Goal: Information Seeking & Learning: Learn about a topic

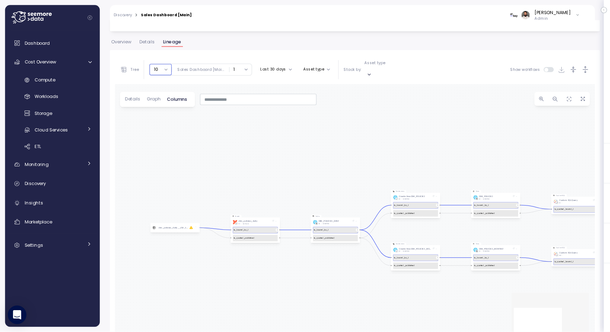
scroll to position [106, 0]
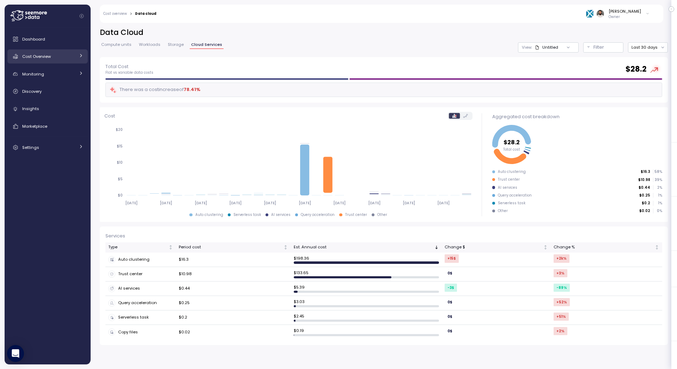
click at [64, 58] on div "Cost Overview" at bounding box center [48, 56] width 53 height 7
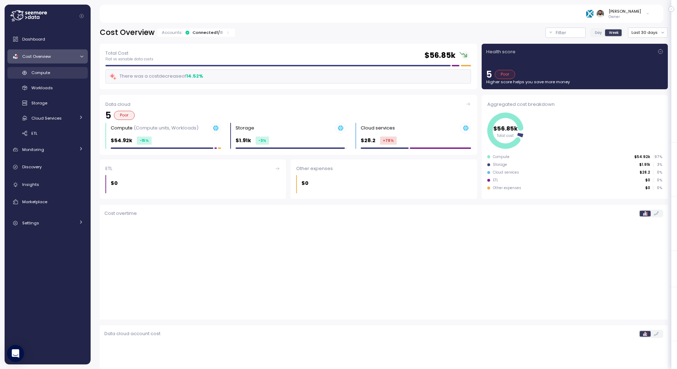
click at [64, 71] on div "Compute" at bounding box center [57, 72] width 52 height 7
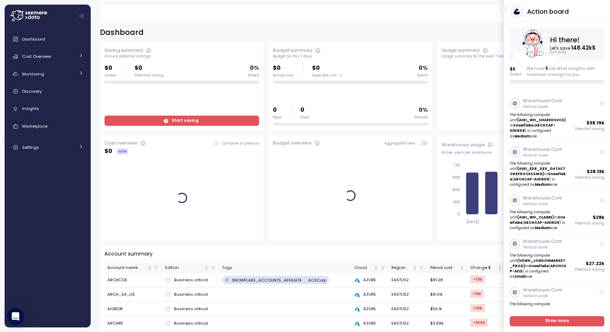
click at [506, 10] on button "button" at bounding box center [504, 9] width 6 height 6
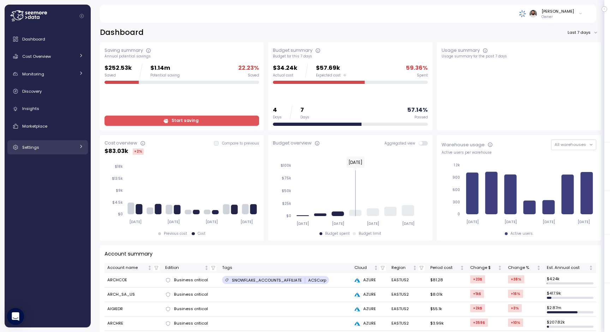
click at [56, 152] on link "Settings" at bounding box center [47, 147] width 80 height 14
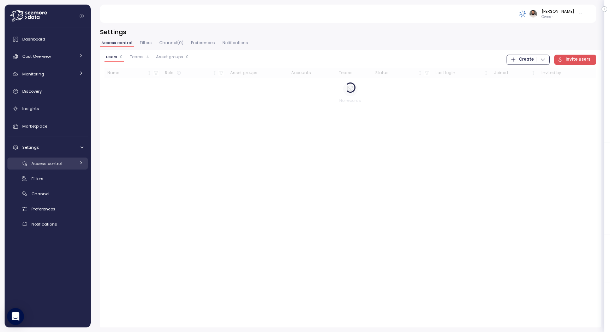
click at [59, 166] on span "Access control" at bounding box center [46, 164] width 30 height 6
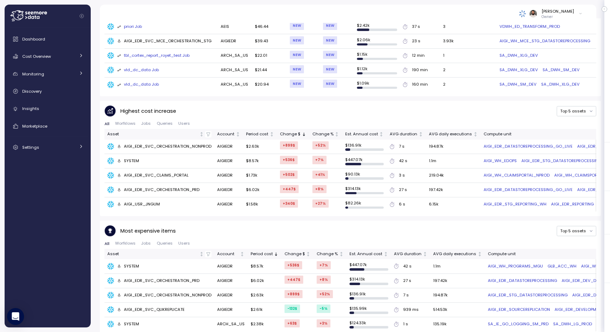
scroll to position [390, 0]
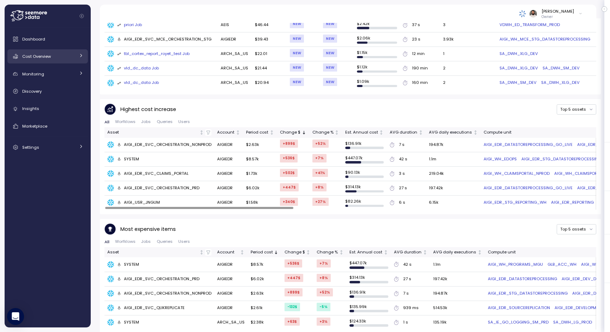
click at [63, 57] on div "Cost Overview" at bounding box center [48, 56] width 53 height 7
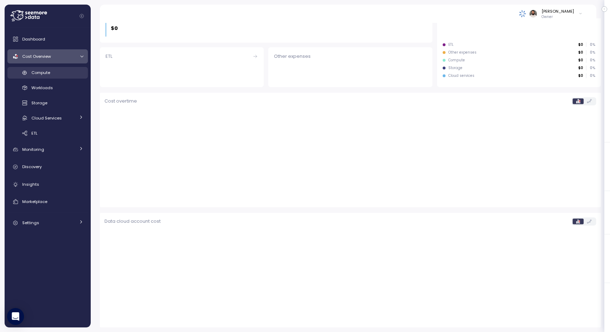
scroll to position [139, 0]
click at [66, 70] on div "Compute" at bounding box center [57, 72] width 52 height 7
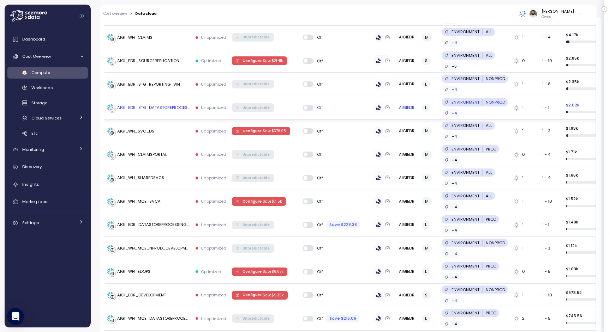
scroll to position [343, 0]
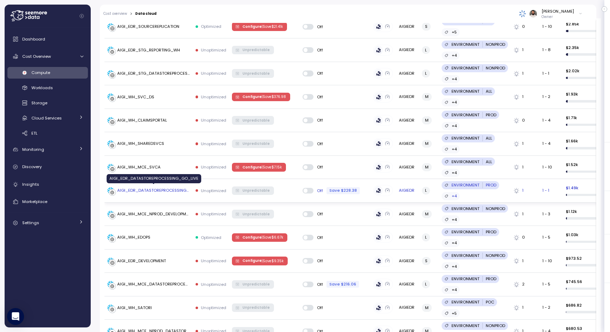
click at [175, 191] on div "AIGI_EDR_DATASTOREPROCESSING_GO_LIVE" at bounding box center [153, 191] width 73 height 6
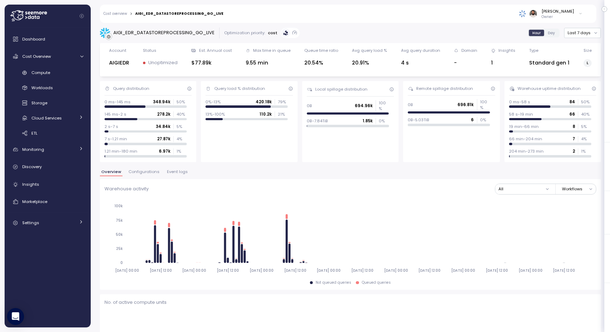
click at [179, 172] on span "Event logs" at bounding box center [177, 172] width 21 height 4
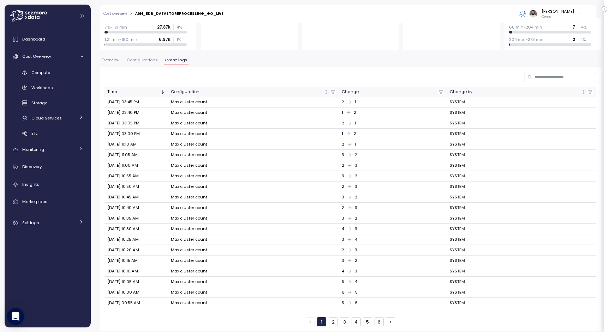
scroll to position [110, 0]
click at [336, 320] on button "2" at bounding box center [333, 323] width 9 height 9
click at [344, 320] on button "3" at bounding box center [344, 323] width 9 height 9
click at [353, 320] on button "4" at bounding box center [355, 323] width 9 height 9
click at [364, 321] on button "5" at bounding box center [367, 323] width 9 height 9
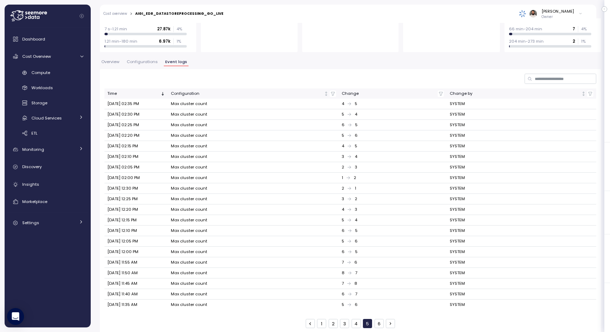
click at [381, 324] on button "6" at bounding box center [378, 323] width 9 height 9
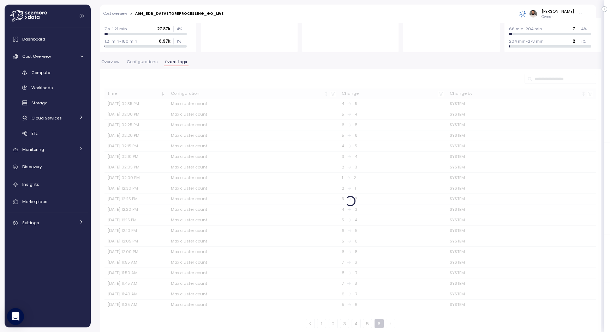
scroll to position [0, 0]
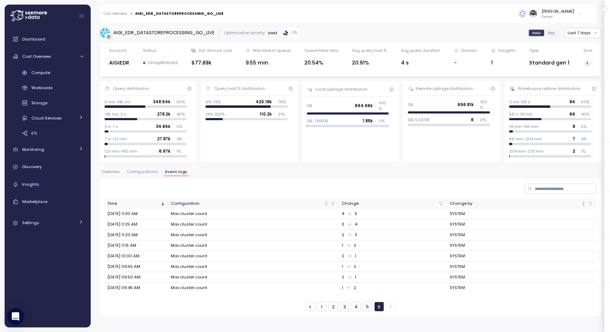
click at [329, 305] on button "2" at bounding box center [333, 306] width 9 height 9
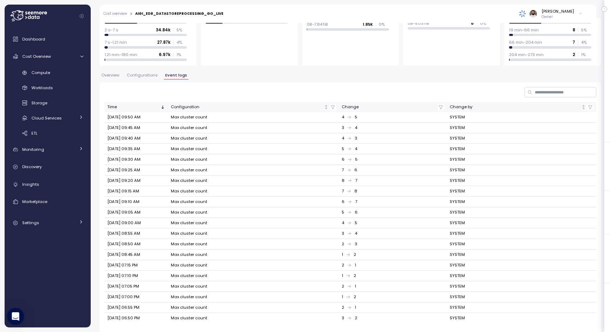
scroll to position [112, 0]
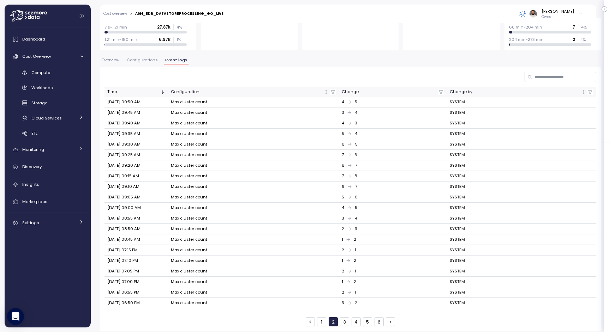
click at [323, 318] on button "1" at bounding box center [321, 322] width 9 height 9
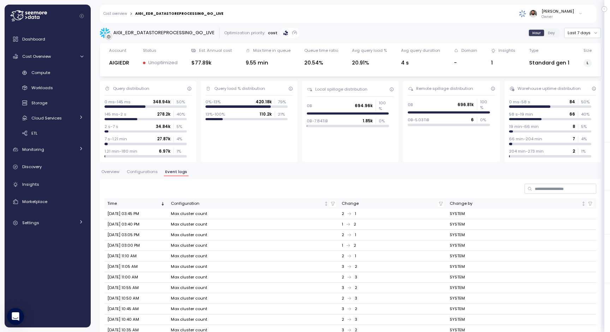
click at [135, 170] on span "Configurations" at bounding box center [142, 172] width 31 height 4
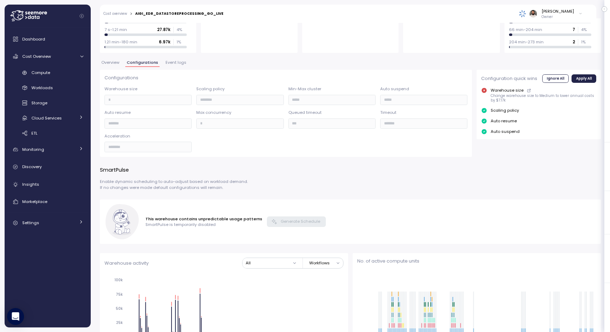
scroll to position [145, 0]
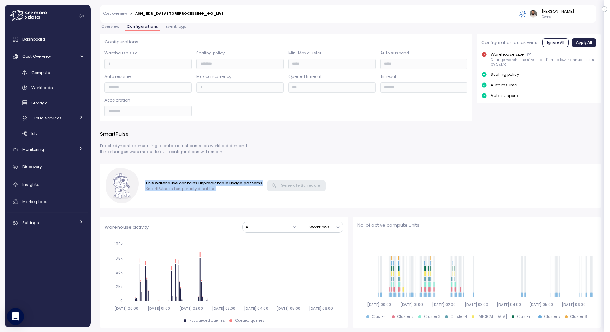
drag, startPoint x: 151, startPoint y: 180, endPoint x: 245, endPoint y: 189, distance: 94.0
click at [245, 189] on div "This warehouse contains unpredictable usage patterns SmartPulse is temporarily …" at bounding box center [350, 185] width 492 height 35
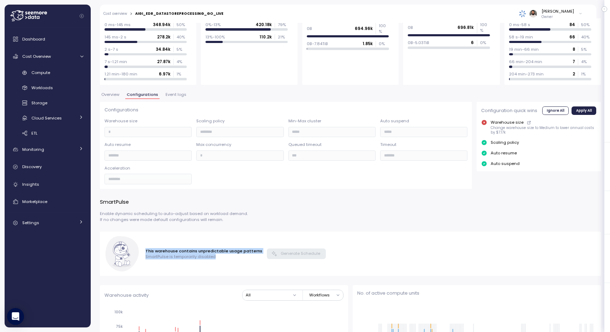
scroll to position [0, 0]
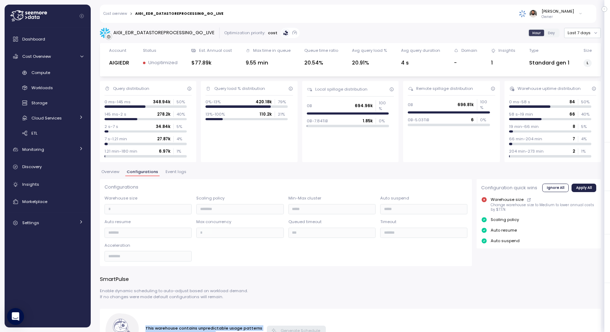
click at [119, 174] on span "Overview" at bounding box center [110, 172] width 18 height 4
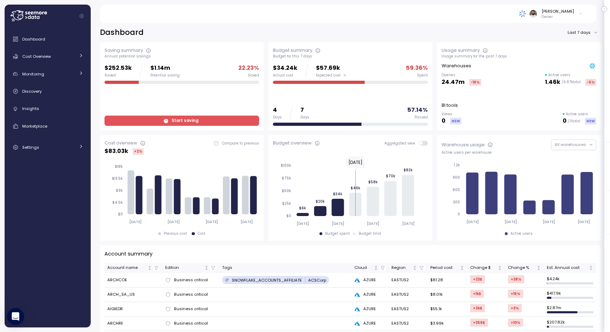
click at [213, 123] on span "Start saving" at bounding box center [180, 121] width 145 height 10
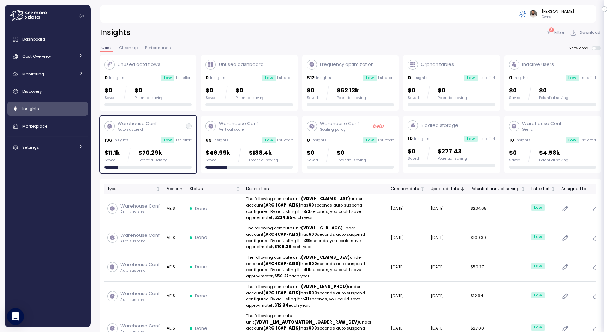
click at [187, 139] on p "Est. effort" at bounding box center [184, 140] width 16 height 5
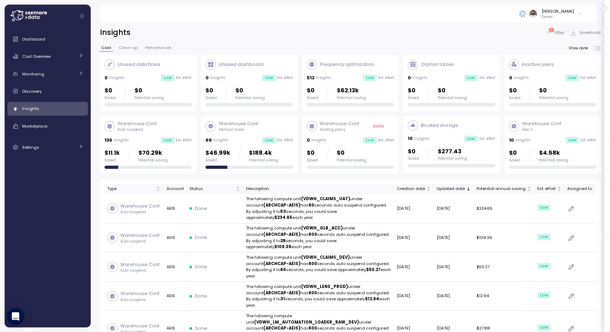
click at [169, 150] on div "$11.1k Saved $70.29k Potential saving" at bounding box center [147, 156] width 87 height 14
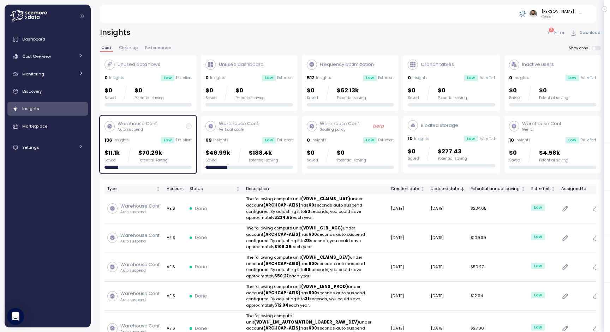
click at [556, 35] on p "Filter" at bounding box center [559, 32] width 11 height 7
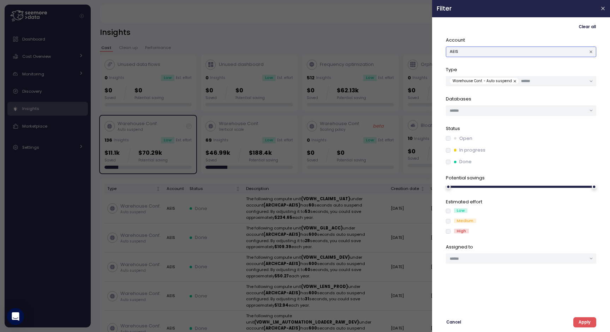
click at [533, 49] on button "AEIS" at bounding box center [521, 52] width 150 height 10
click at [511, 83] on div "AIGIEDR" at bounding box center [520, 85] width 145 height 6
click at [579, 317] on div "Clear all Account AIGIEDR Type Warehouse Conf. - Auto suspend Databases Status …" at bounding box center [520, 175] width 169 height 306
click at [580, 319] on span "Apply" at bounding box center [584, 323] width 12 height 10
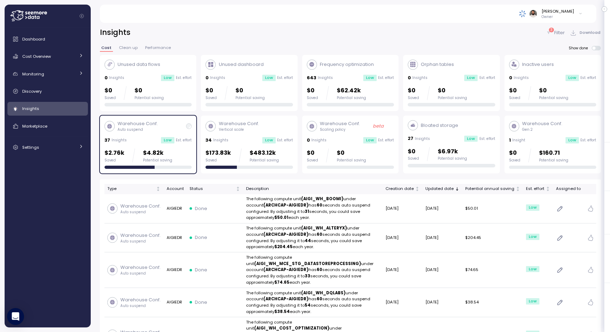
click at [260, 162] on div "Potential saving" at bounding box center [263, 160] width 29 height 5
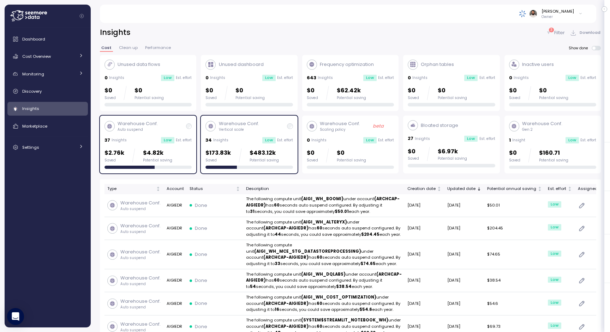
click at [158, 148] on div "Warehouse Conf. Auto suspend 37 Insights Low Est. effort $2.76k Saved $4.82k Po…" at bounding box center [147, 144] width 87 height 49
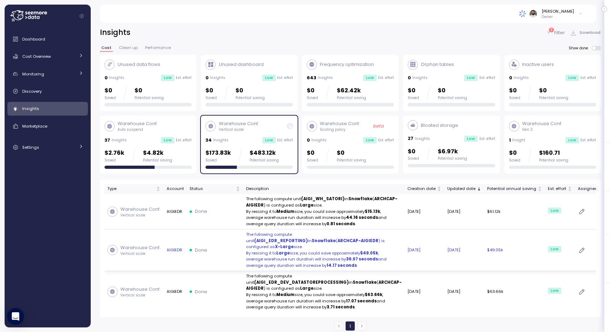
click at [280, 256] on strong "Large" at bounding box center [282, 254] width 13 height 6
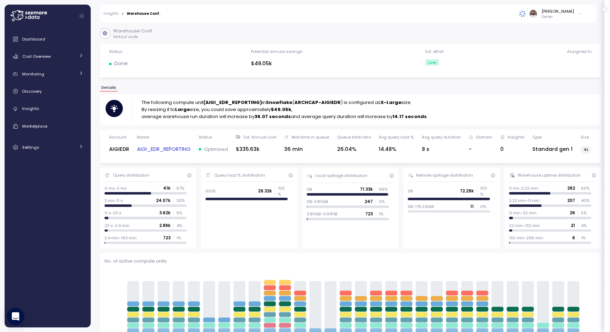
click at [172, 148] on link "AIGI_EDR_REPORTING" at bounding box center [164, 149] width 54 height 8
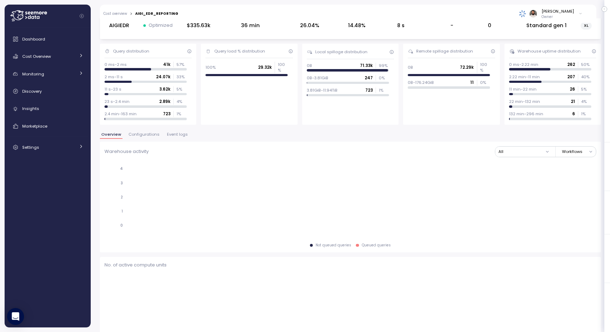
scroll to position [42, 0]
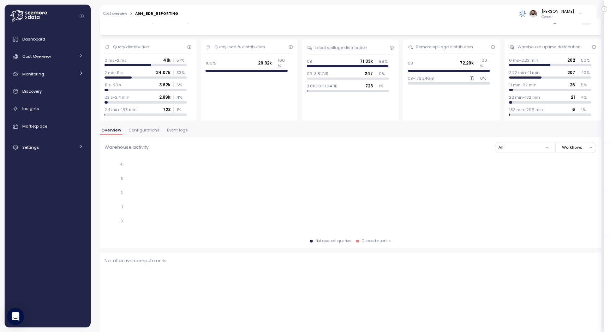
click at [173, 131] on span "Event logs" at bounding box center [177, 130] width 21 height 4
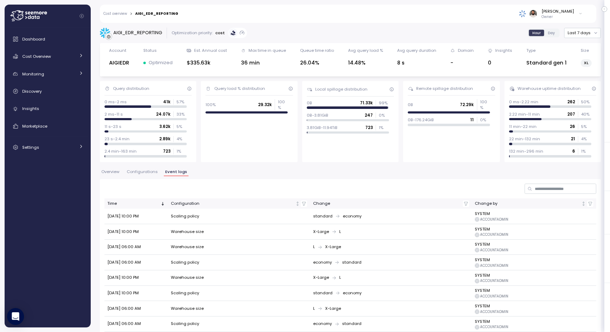
click at [151, 170] on span "Configurations" at bounding box center [142, 172] width 31 height 4
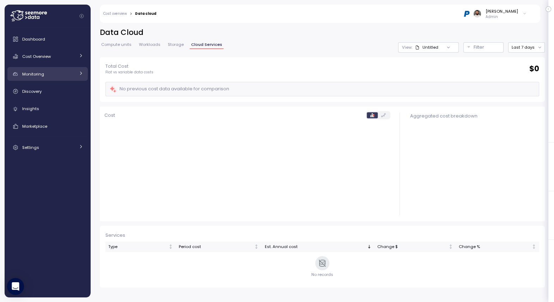
click at [68, 67] on link "Monitoring" at bounding box center [47, 74] width 80 height 14
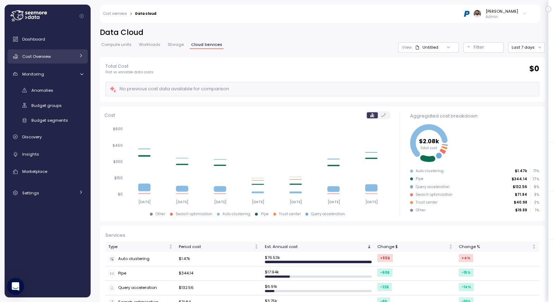
click at [68, 59] on div "Cost Overview" at bounding box center [48, 56] width 53 height 7
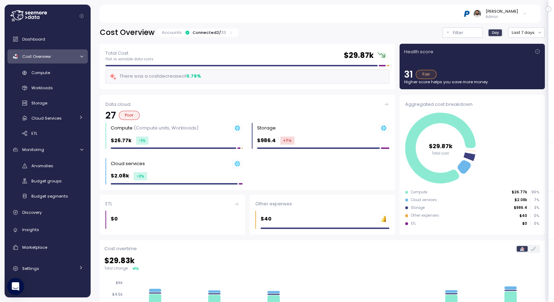
click at [66, 79] on div "Compute Workloads Storage Cloud Services Clustering columns Pipes AI Services S…" at bounding box center [47, 103] width 80 height 72
click at [66, 75] on div "Compute" at bounding box center [57, 72] width 52 height 7
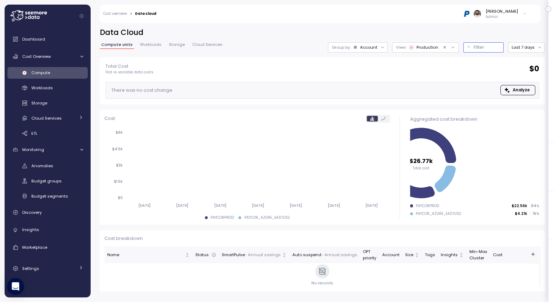
click at [483, 48] on p "Filter" at bounding box center [479, 47] width 11 height 7
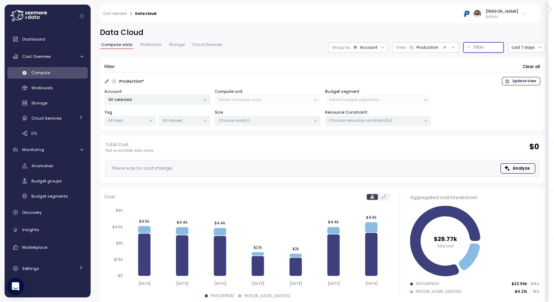
click at [187, 100] on p "All selected" at bounding box center [154, 100] width 92 height 6
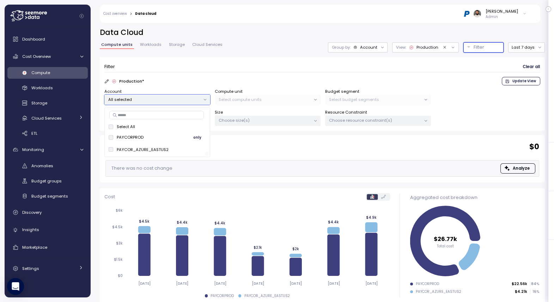
click at [204, 134] on button "only" at bounding box center [197, 137] width 17 height 8
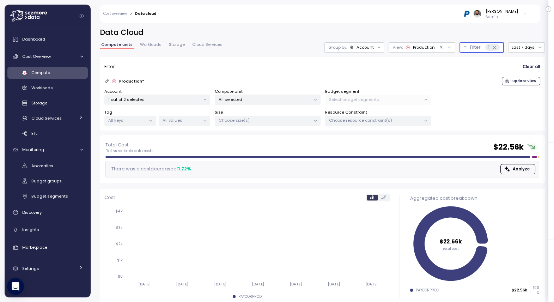
click at [251, 95] on div "All selected" at bounding box center [268, 100] width 106 height 10
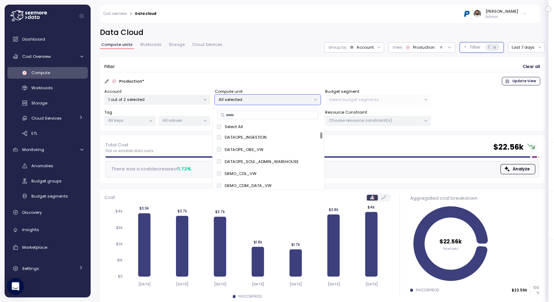
click at [246, 108] on div "Select All DATAOPS_INGESTION only DATAOPS_OBS_VW only DATAOPS_SOLE_ADMIN_WAREHO…" at bounding box center [268, 149] width 112 height 83
click at [246, 112] on input at bounding box center [267, 115] width 101 height 8
paste input "**********"
type input "**********"
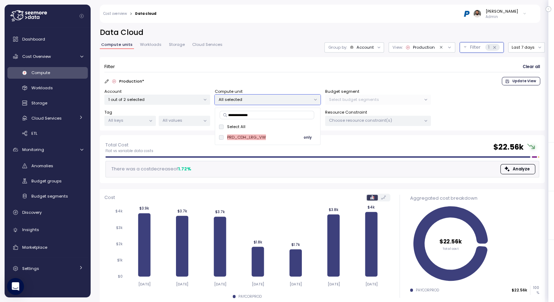
click at [302, 139] on button "only" at bounding box center [308, 137] width 17 height 8
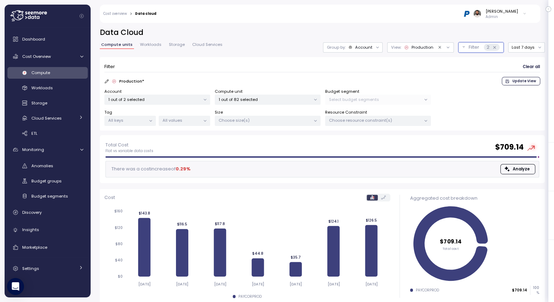
click at [313, 62] on div "Filter Clear all" at bounding box center [322, 67] width 436 height 10
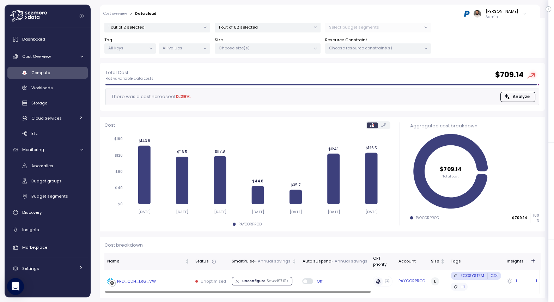
click at [135, 278] on div "PRD_CDH_LRG_VW" at bounding box center [136, 281] width 39 height 6
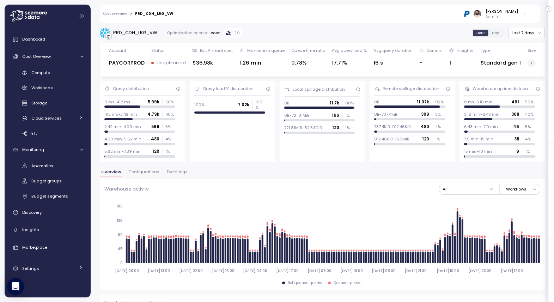
click at [152, 170] on span "Configurations" at bounding box center [143, 172] width 31 height 4
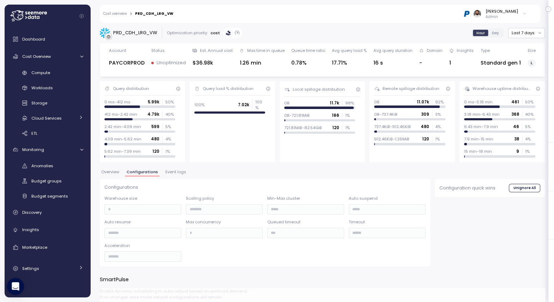
type input "*******"
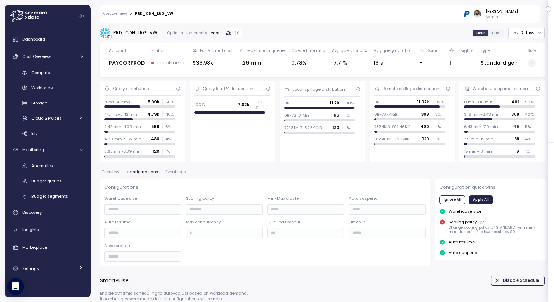
click at [116, 175] on button "Overview" at bounding box center [110, 173] width 21 height 6
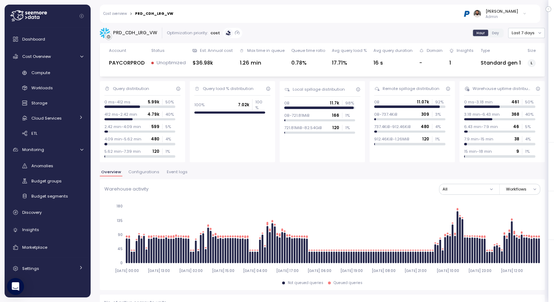
click at [134, 34] on div "PRD_CDH_LRG_VW" at bounding box center [135, 32] width 44 height 7
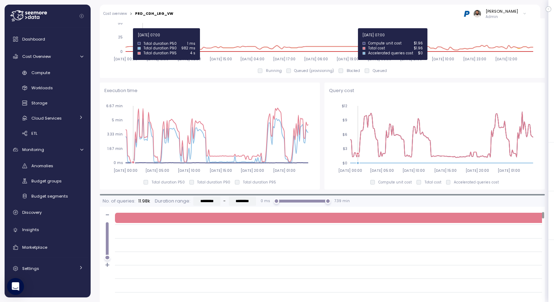
scroll to position [417, 0]
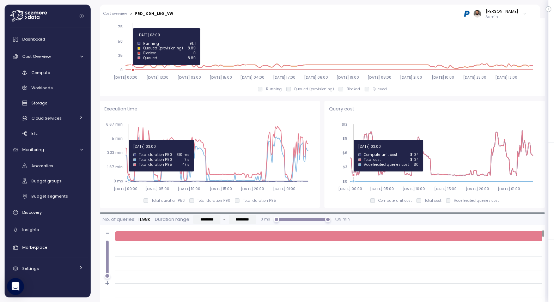
copy div "PRD_CDH_LRG_VW"
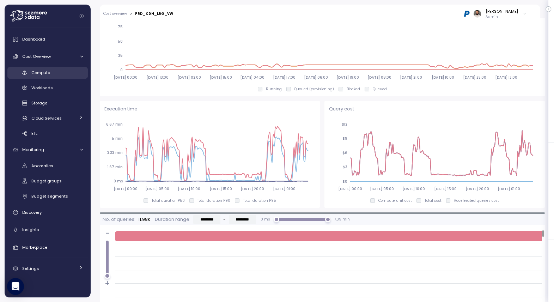
click at [51, 75] on div "Compute" at bounding box center [57, 72] width 52 height 7
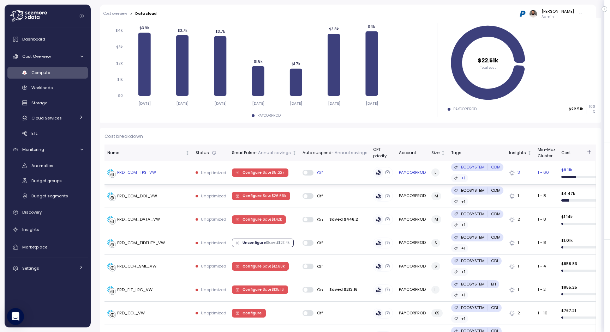
scroll to position [103, 0]
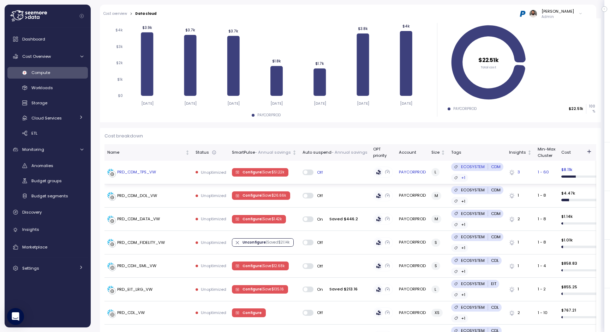
click at [177, 173] on div "PRD_CDM_TPS_VW" at bounding box center [148, 172] width 83 height 7
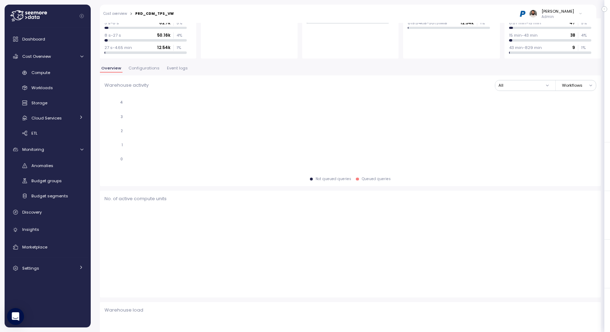
scroll to position [91, 0]
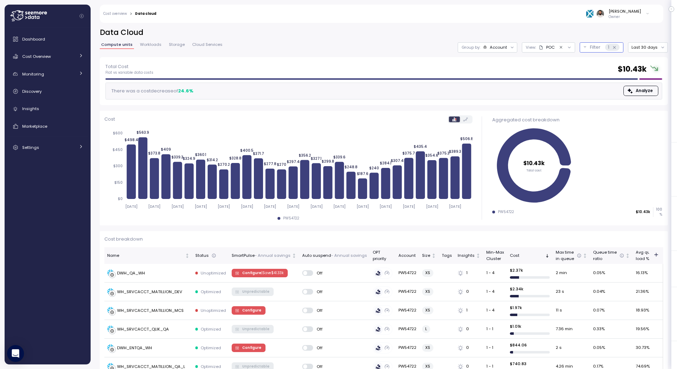
click at [618, 44] on div "1" at bounding box center [612, 47] width 14 height 7
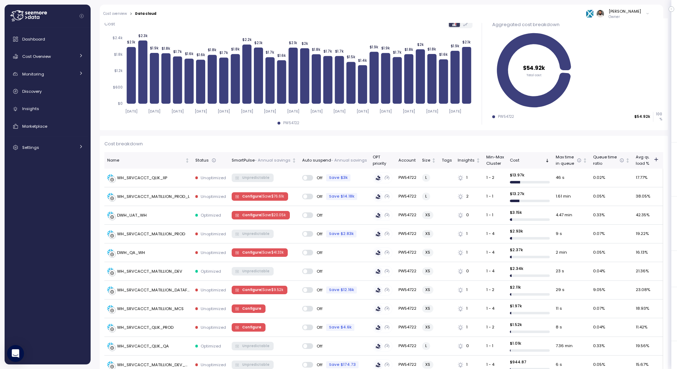
scroll to position [96, 0]
click at [171, 173] on td "WH_SRVCACCT_QLIK_IIP" at bounding box center [148, 177] width 88 height 19
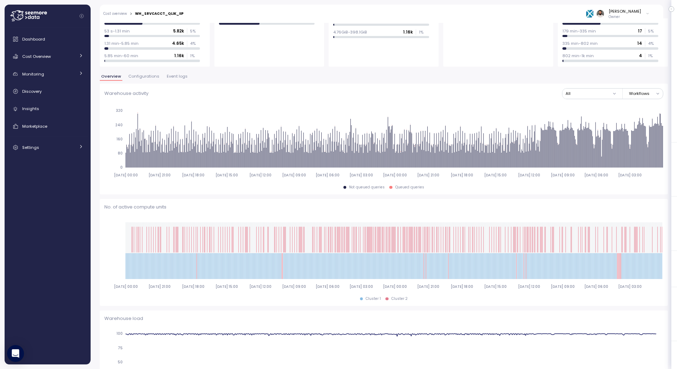
click at [180, 77] on span "Event logs" at bounding box center [177, 76] width 21 height 4
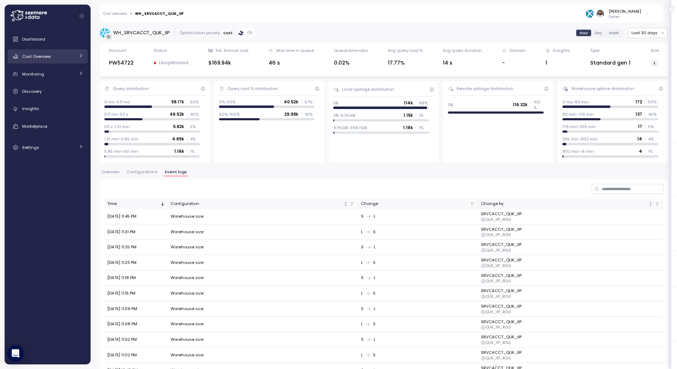
click at [74, 52] on link "Cost Overview" at bounding box center [47, 56] width 80 height 14
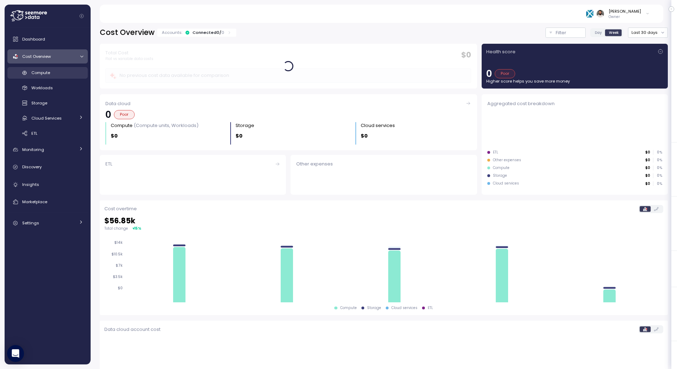
click at [71, 71] on div "Compute" at bounding box center [57, 72] width 52 height 7
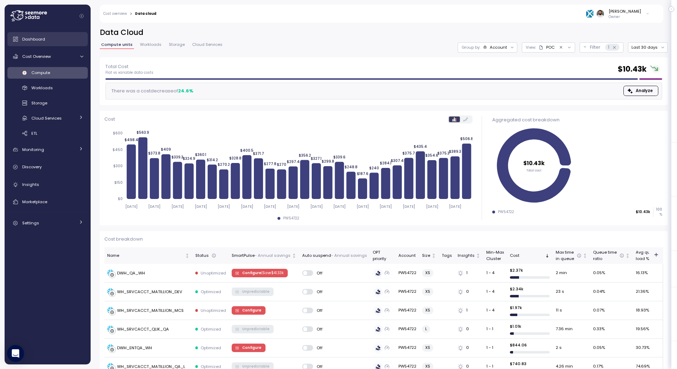
click at [64, 40] on div "Dashboard" at bounding box center [52, 39] width 61 height 7
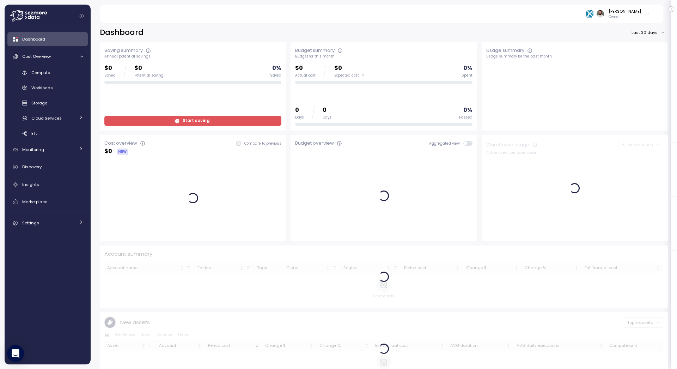
click at [59, 17] on div at bounding box center [50, 16] width 80 height 23
click at [38, 20] on icon at bounding box center [28, 15] width 37 height 11
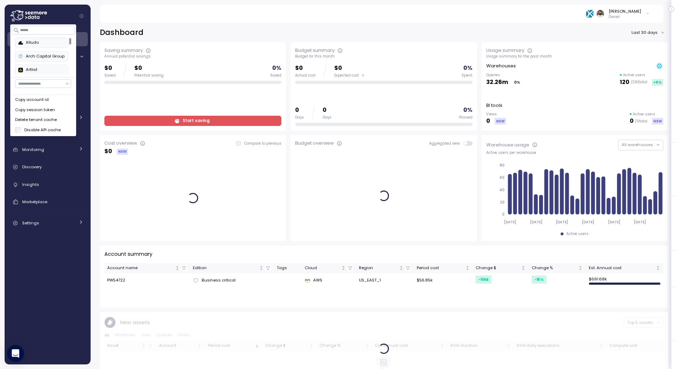
click at [48, 98] on div "Copy account id" at bounding box center [43, 100] width 56 height 6
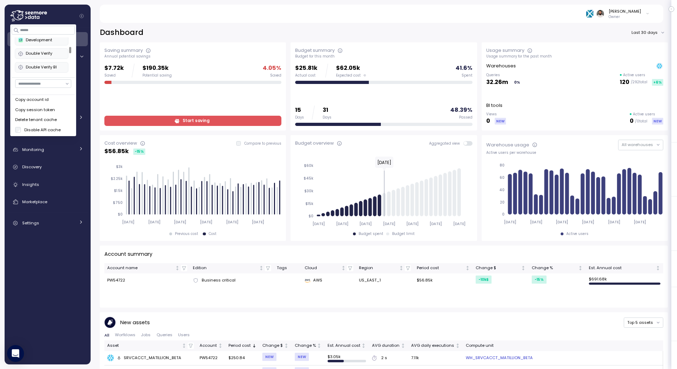
scroll to position [113, 0]
click at [53, 49] on div "Double Verify" at bounding box center [41, 52] width 46 height 6
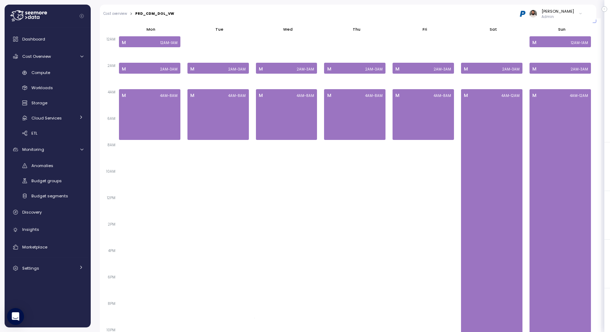
scroll to position [215, 0]
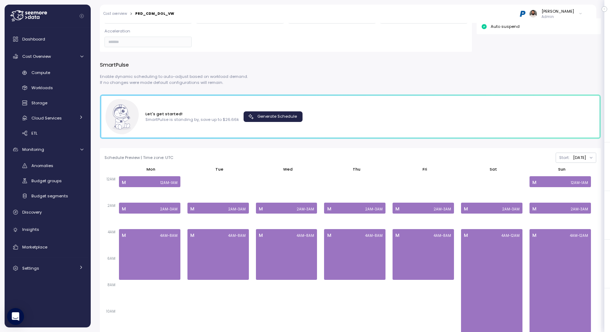
click at [269, 113] on span "Generate Schedule" at bounding box center [277, 117] width 40 height 10
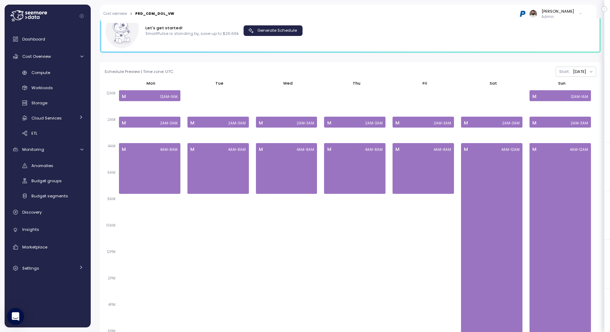
scroll to position [259, 0]
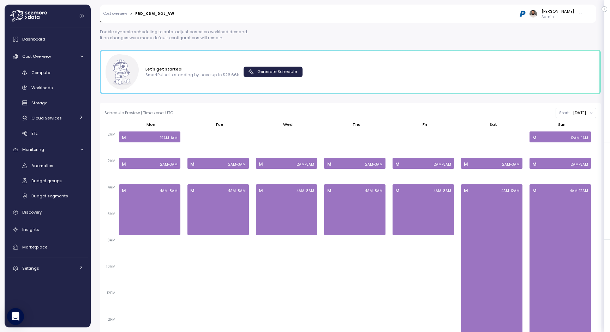
click at [307, 117] on div "Schedule Preview | Time zone: UTC Start: Monday" at bounding box center [350, 113] width 492 height 10
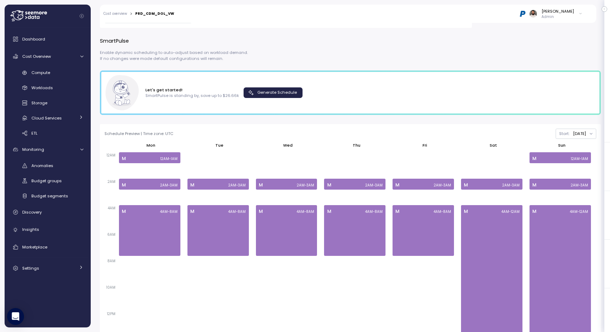
scroll to position [237, 0]
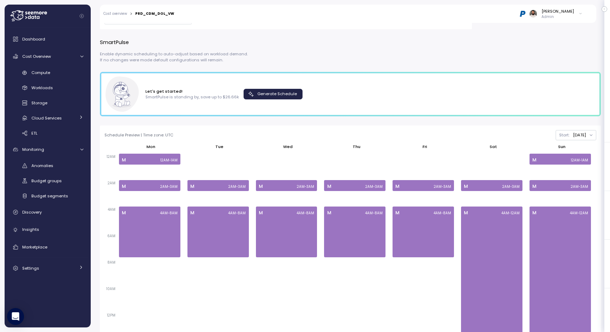
click at [311, 58] on p "Enable dynamic scheduling to auto-adjust based on workload demand. If no change…" at bounding box center [350, 57] width 501 height 12
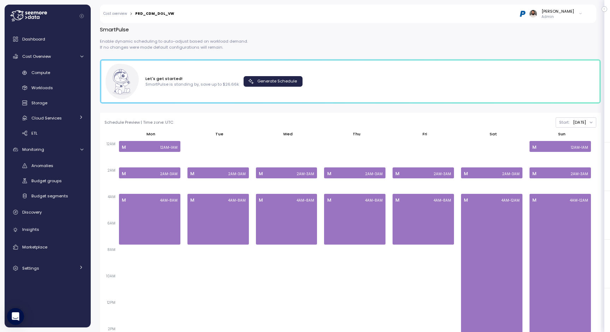
scroll to position [258, 0]
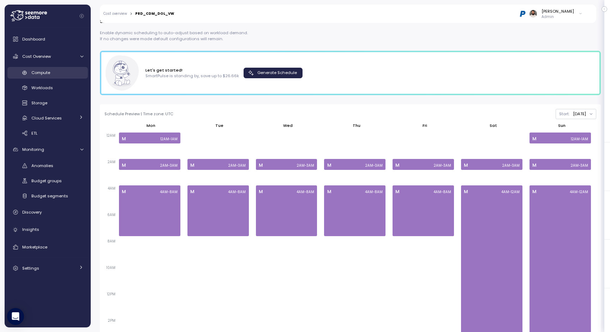
click at [74, 70] on div "Compute" at bounding box center [57, 72] width 52 height 7
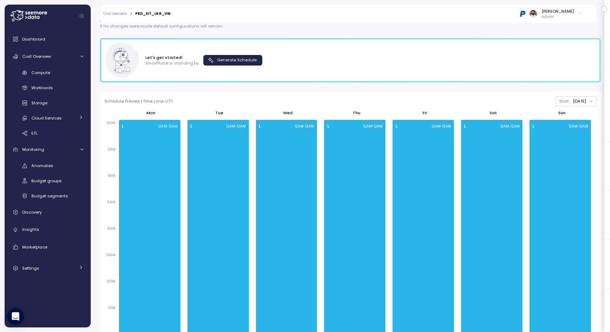
scroll to position [103, 0]
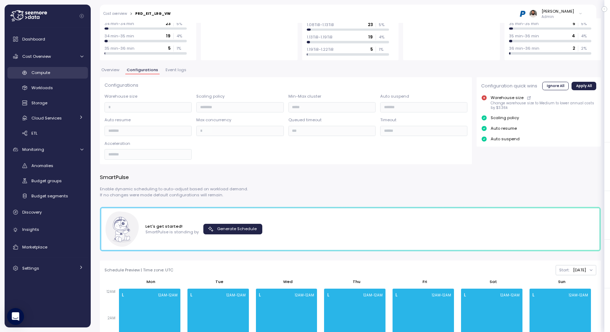
click at [60, 75] on div "Compute" at bounding box center [57, 72] width 52 height 7
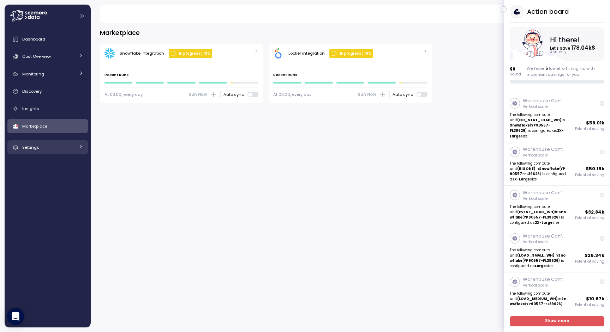
click at [43, 151] on link "Settings" at bounding box center [47, 147] width 80 height 14
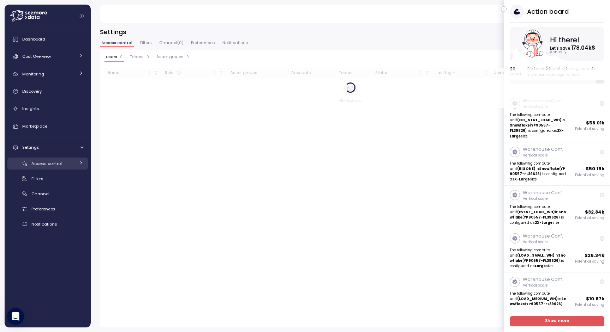
click at [49, 165] on span "Access control" at bounding box center [46, 164] width 30 height 6
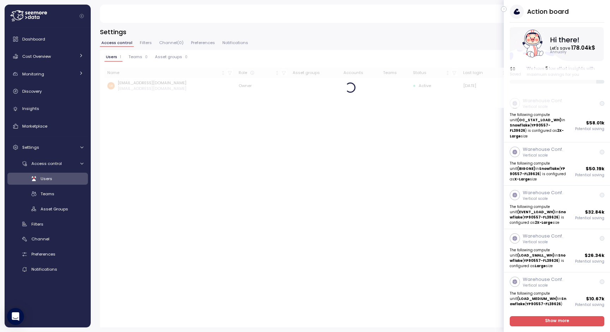
click at [56, 175] on div "Users" at bounding box center [62, 178] width 43 height 7
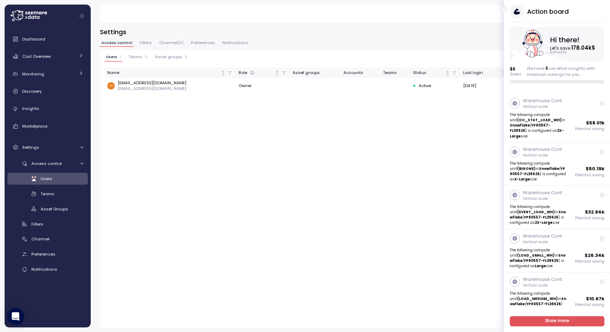
click at [503, 10] on icon "button" at bounding box center [503, 9] width 3 height 8
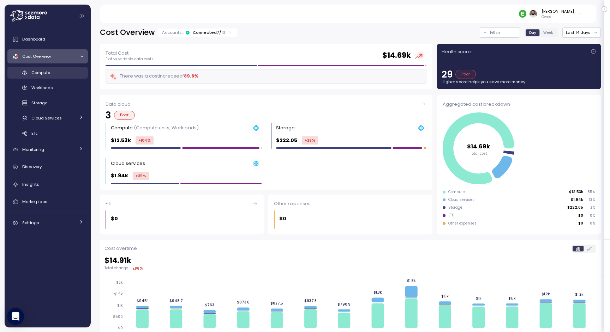
click at [67, 78] on link "Compute" at bounding box center [47, 73] width 80 height 12
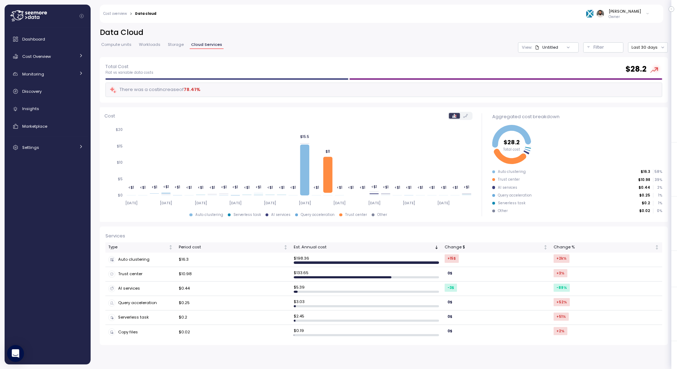
click at [111, 38] on div "Data Cloud Compute units Workloads Storage Cloud Services View : Untitled No re…" at bounding box center [384, 43] width 568 height 30
click at [111, 43] on span "Compute units" at bounding box center [116, 45] width 30 height 4
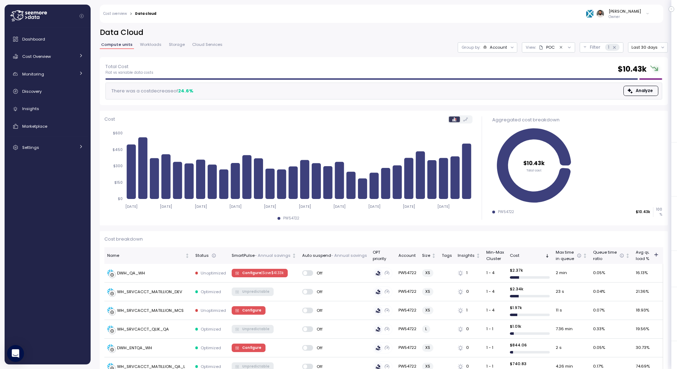
scroll to position [52, 0]
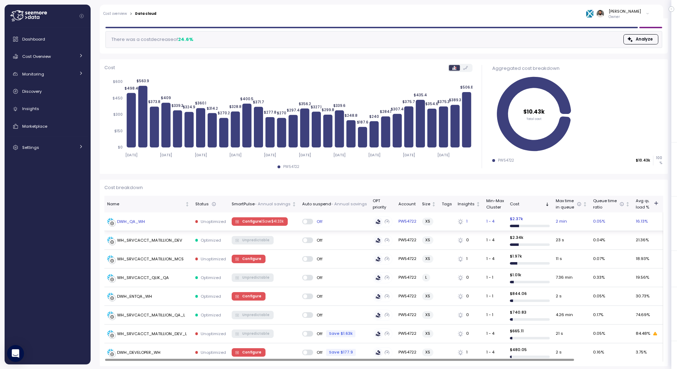
click at [138, 223] on div "DWH_QA_WH" at bounding box center [131, 222] width 28 height 6
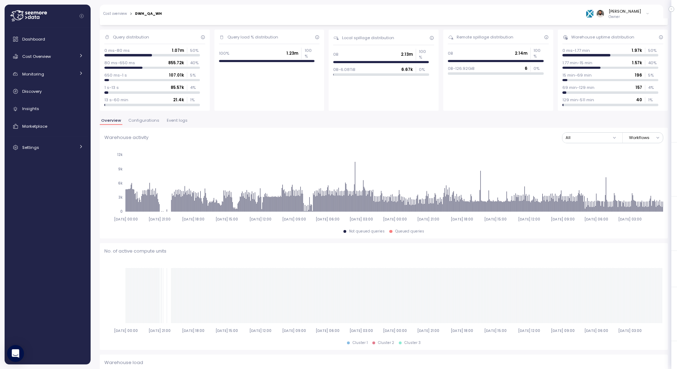
click at [156, 16] on div "DWH_QA_WH" at bounding box center [148, 13] width 27 height 5
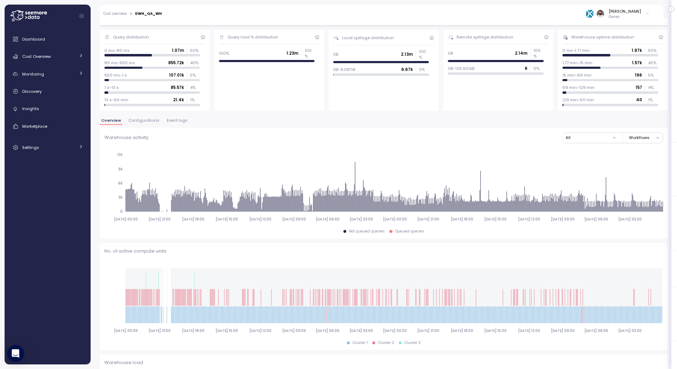
scroll to position [52, 0]
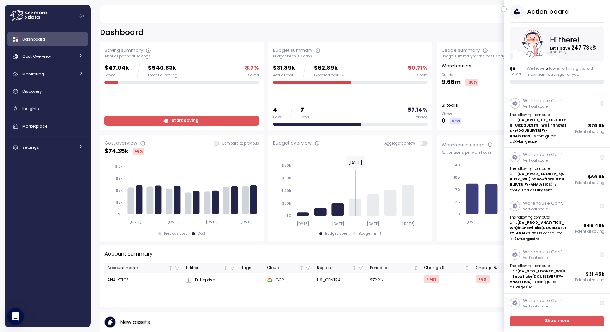
click at [41, 13] on icon at bounding box center [40, 13] width 3 height 3
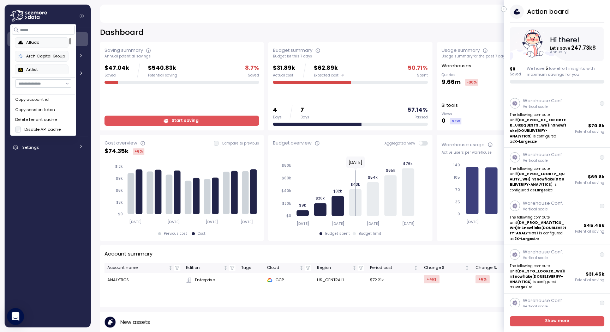
click at [52, 103] on button "Copy account id" at bounding box center [43, 100] width 63 height 10
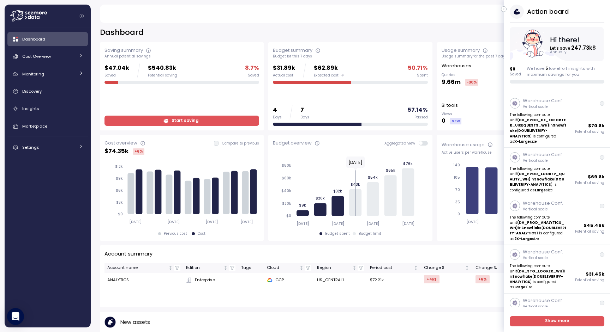
click at [119, 23] on div "Dashboard Last 7 days Saving summary Annual potential savings $47.04k Saved $54…" at bounding box center [350, 175] width 519 height 314
click at [59, 62] on link "Cost Overview" at bounding box center [47, 56] width 80 height 14
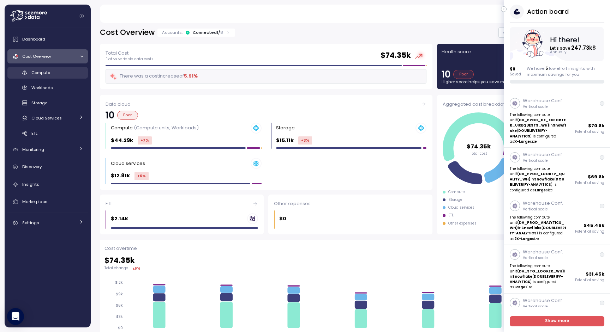
click at [60, 77] on link "Compute" at bounding box center [47, 73] width 80 height 12
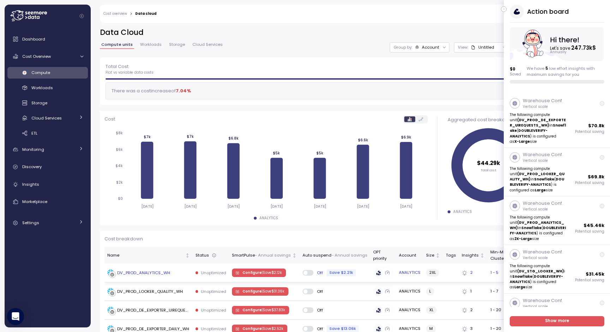
click at [156, 275] on div "DV_PROD_ANALYTICS_WH" at bounding box center [143, 273] width 53 height 6
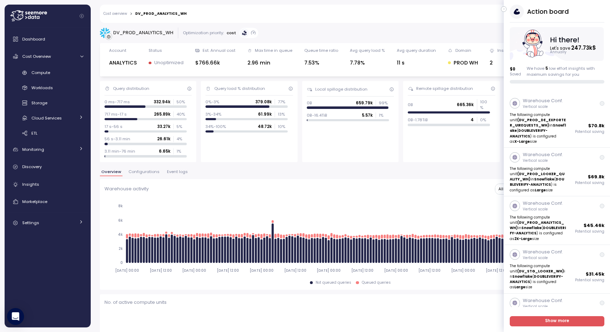
click at [146, 34] on div "DV_PROD_ANALYTICS_WH" at bounding box center [143, 32] width 60 height 7
copy div "DV_PROD_ANALYTICS_WH"
